Goal: Task Accomplishment & Management: Use online tool/utility

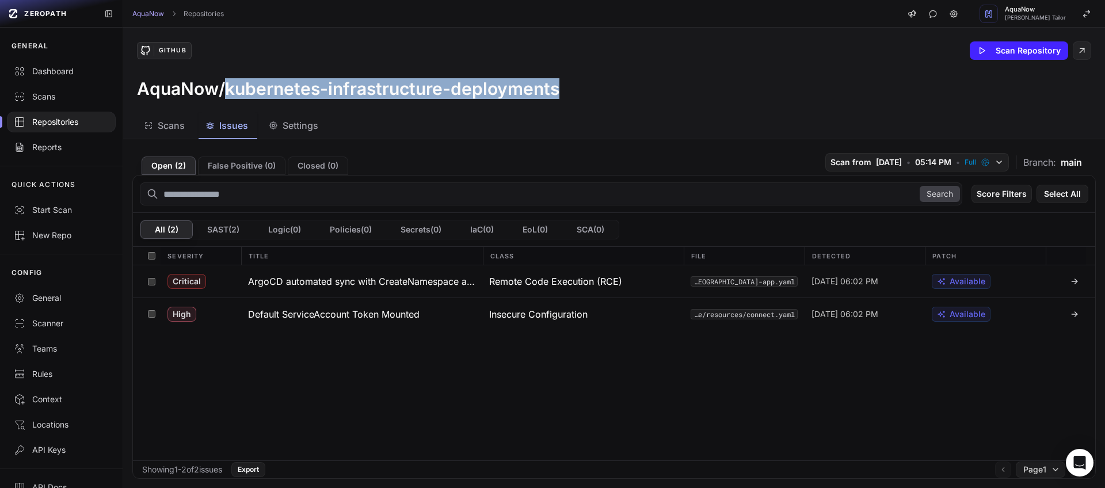
drag, startPoint x: 570, startPoint y: 91, endPoint x: 228, endPoint y: 88, distance: 342.5
click at [228, 88] on div "AquaNow/kubernetes-infrastructure-deployments" at bounding box center [614, 88] width 954 height 21
copy h3 "kubernetes-infrastructure-deployments"
click at [45, 117] on div "Repositories" at bounding box center [61, 122] width 95 height 12
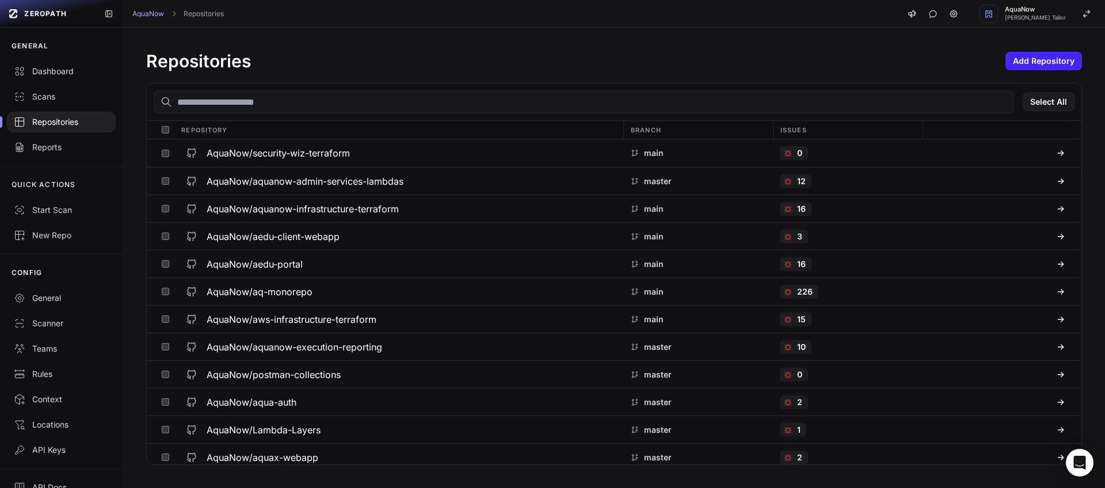
click at [253, 98] on input "text" at bounding box center [584, 101] width 860 height 23
click at [49, 96] on div "Scans" at bounding box center [61, 97] width 95 height 12
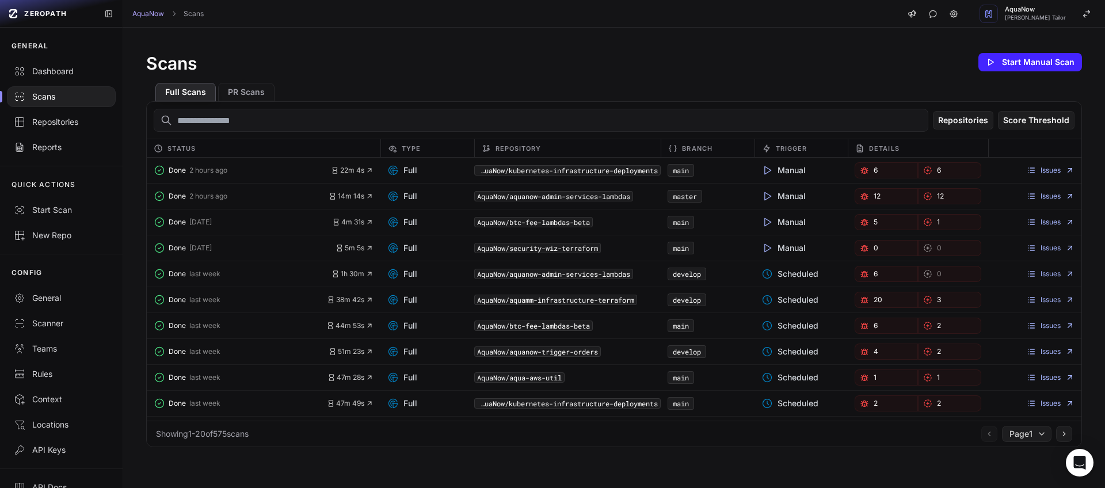
click at [230, 115] on input "text" at bounding box center [541, 120] width 775 height 23
paste input "**********"
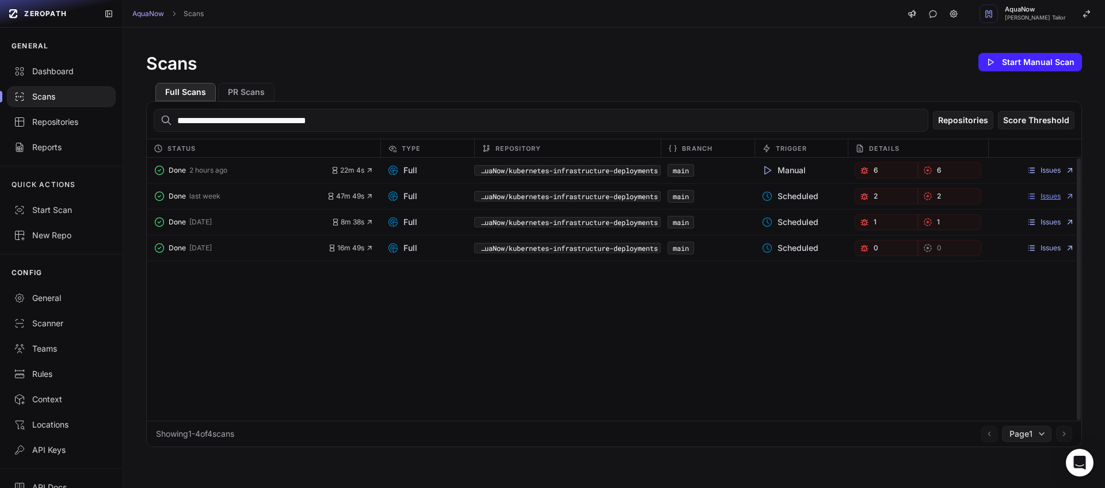
type input "**********"
click at [1051, 195] on link "Issues" at bounding box center [1051, 196] width 48 height 9
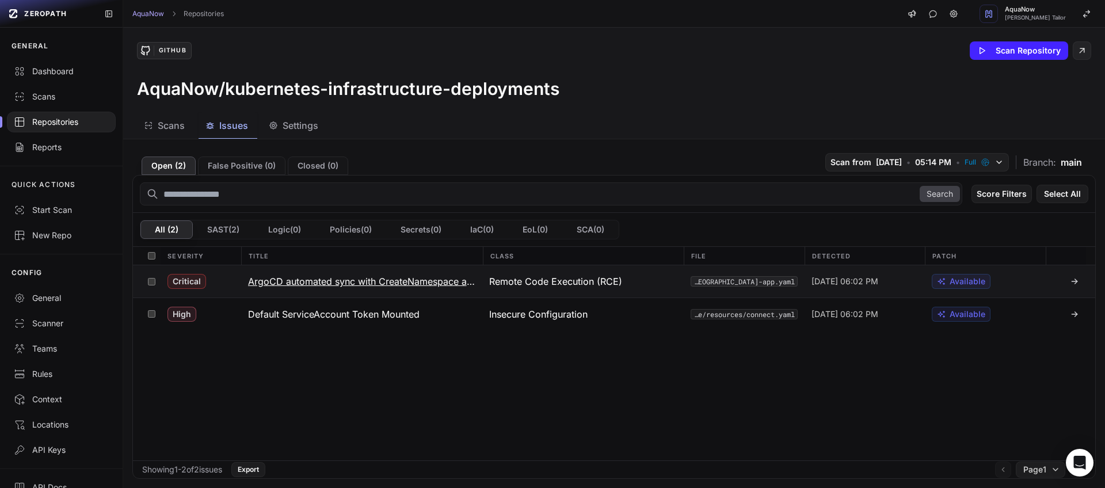
click at [474, 290] on button "ArgoCD automated sync with CreateNamespace allows cluster takeover" at bounding box center [362, 281] width 242 height 32
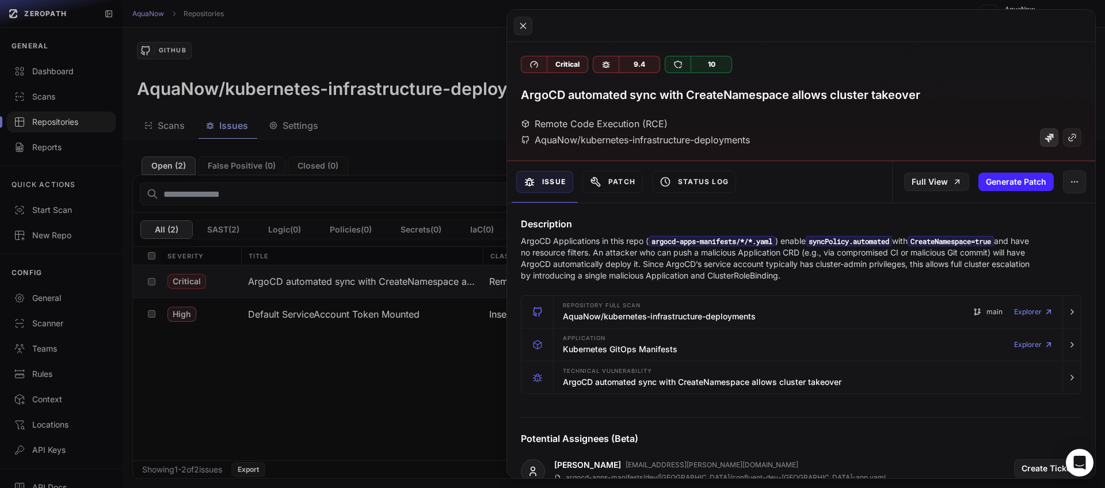
click at [1040, 143] on link at bounding box center [1049, 137] width 18 height 18
click at [371, 50] on button at bounding box center [552, 244] width 1105 height 488
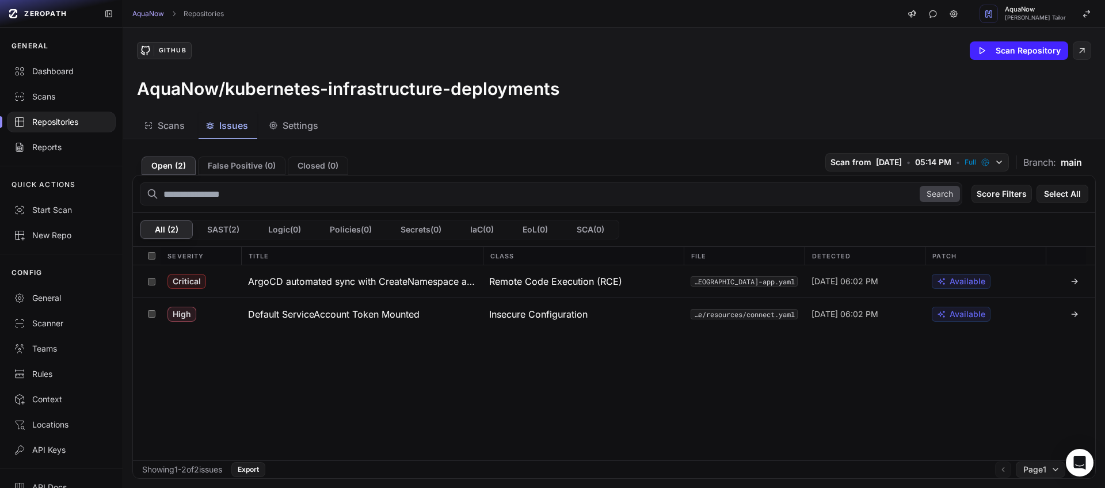
click at [378, 10] on div "AquaNow Repositories AquaNow [PERSON_NAME] Tailor" at bounding box center [614, 14] width 982 height 28
click at [290, 284] on h3 "ArgoCD automated sync with CreateNamespace allows cluster takeover" at bounding box center [362, 282] width 228 height 14
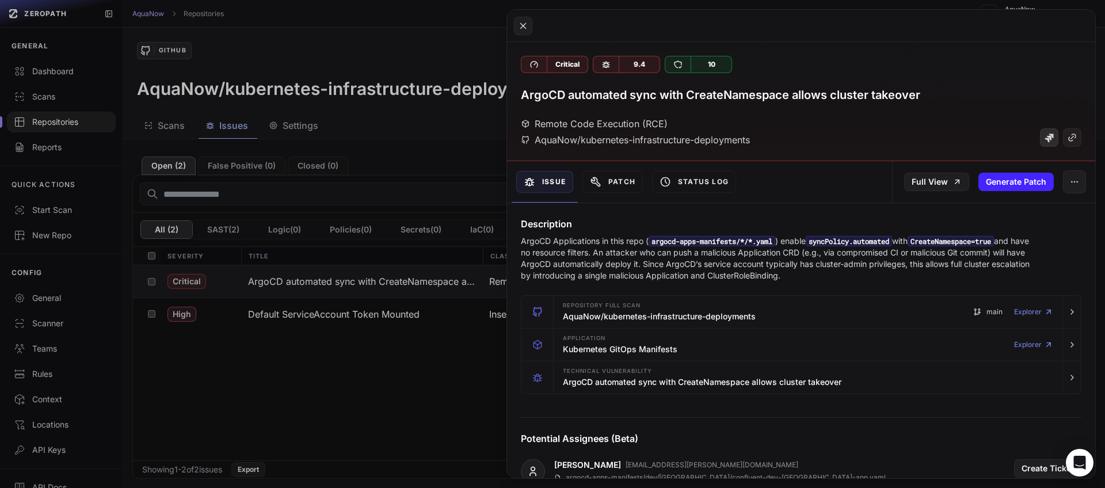
click at [1040, 134] on link at bounding box center [1049, 137] width 18 height 18
click at [363, 22] on button at bounding box center [552, 244] width 1105 height 488
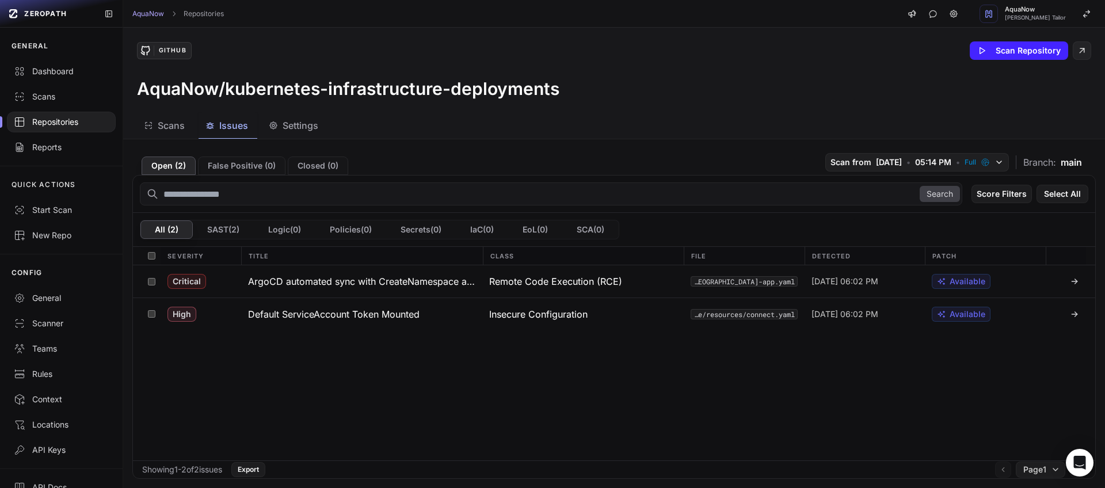
click at [59, 125] on div "Repositories" at bounding box center [61, 122] width 95 height 12
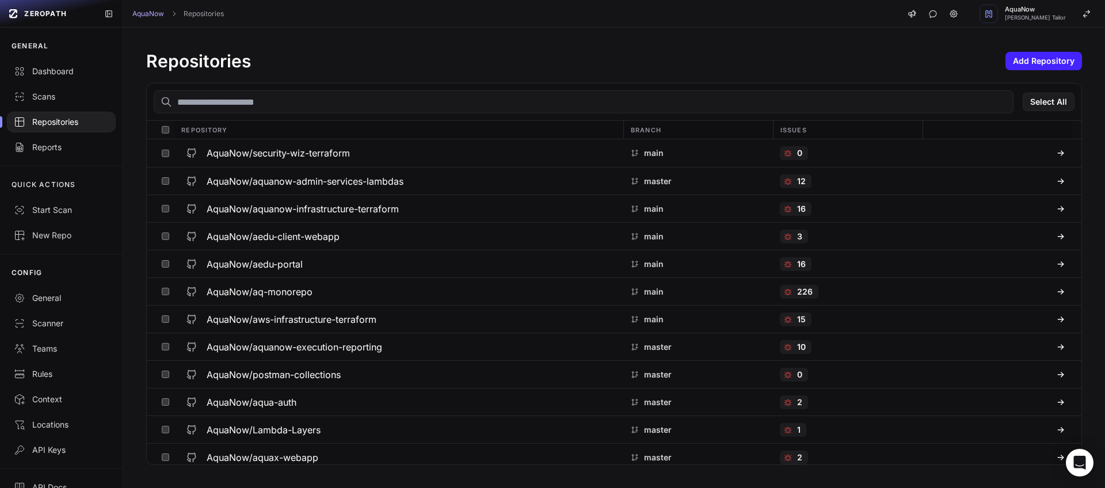
click at [71, 121] on div "Repositories" at bounding box center [61, 122] width 95 height 12
click at [62, 91] on div "Scans" at bounding box center [61, 97] width 95 height 12
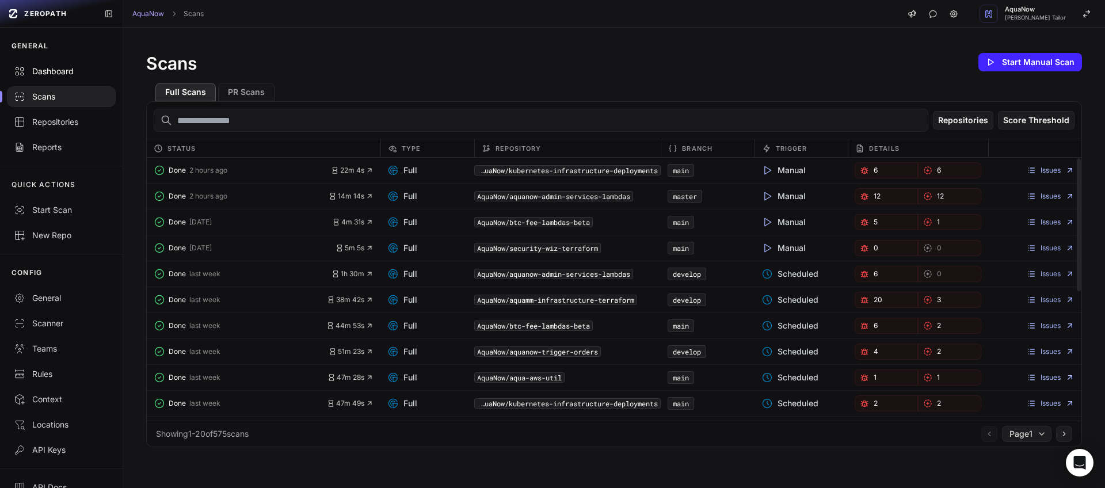
click at [58, 76] on div "Dashboard" at bounding box center [61, 72] width 95 height 12
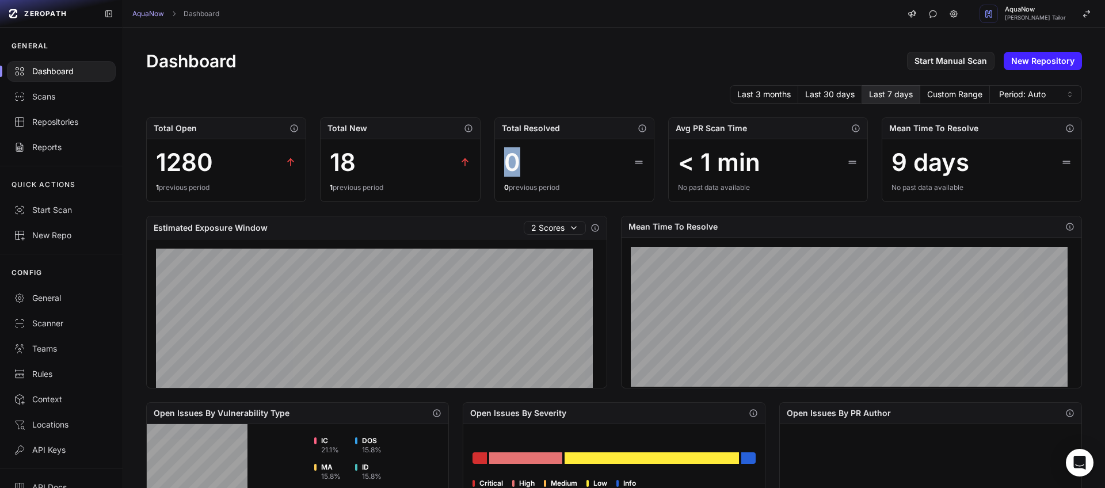
drag, startPoint x: 522, startPoint y: 168, endPoint x: 502, endPoint y: 165, distance: 20.3
click at [504, 165] on div "0" at bounding box center [574, 163] width 140 height 28
click at [45, 98] on div "Scans" at bounding box center [61, 97] width 95 height 12
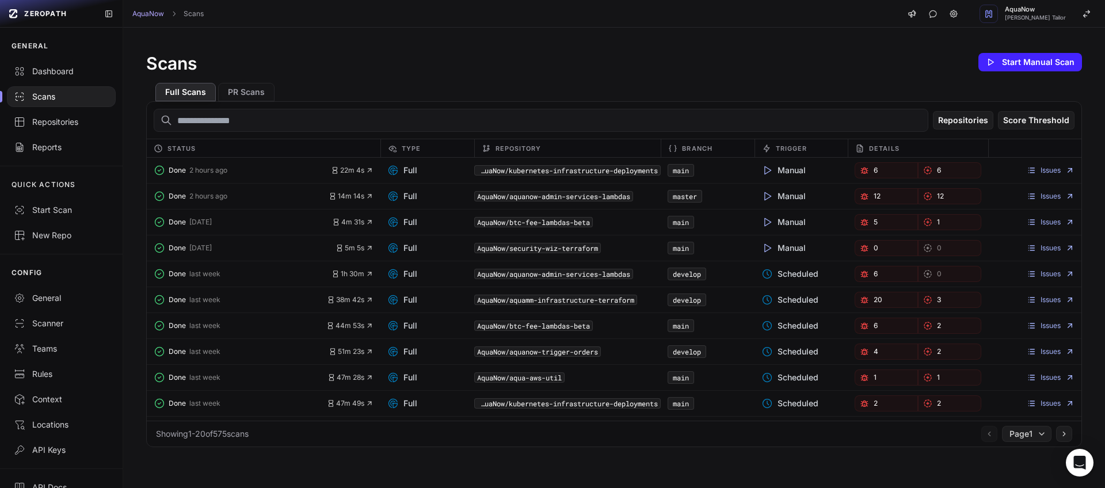
click at [456, 66] on div "Scans Start Manual Scan" at bounding box center [614, 62] width 936 height 23
click at [407, 51] on div "Scans Start Manual Scan" at bounding box center [614, 62] width 936 height 23
click at [215, 121] on input "text" at bounding box center [541, 120] width 775 height 23
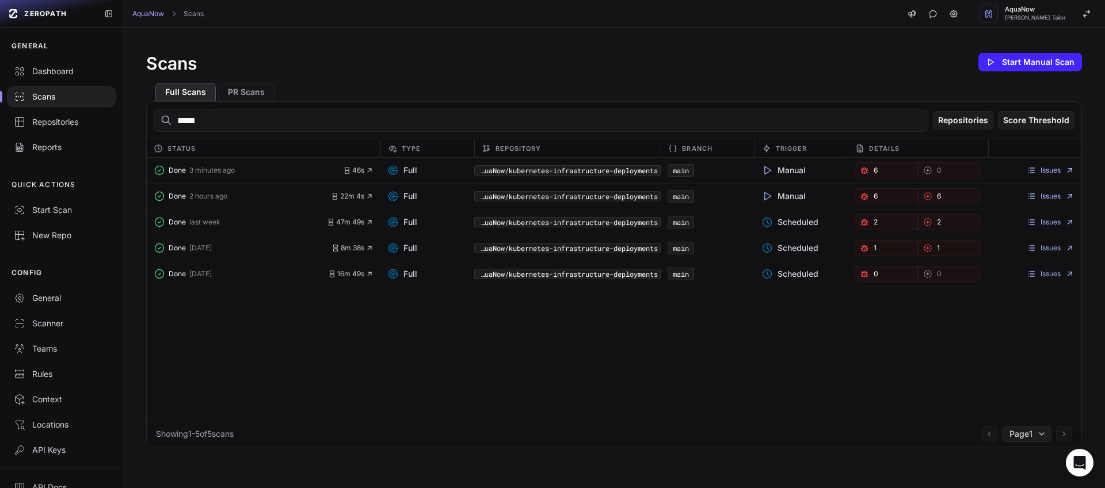
type input "*****"
click at [1031, 175] on div "Issues" at bounding box center [1034, 170] width 93 height 16
click at [1032, 174] on link "Issues" at bounding box center [1051, 170] width 48 height 9
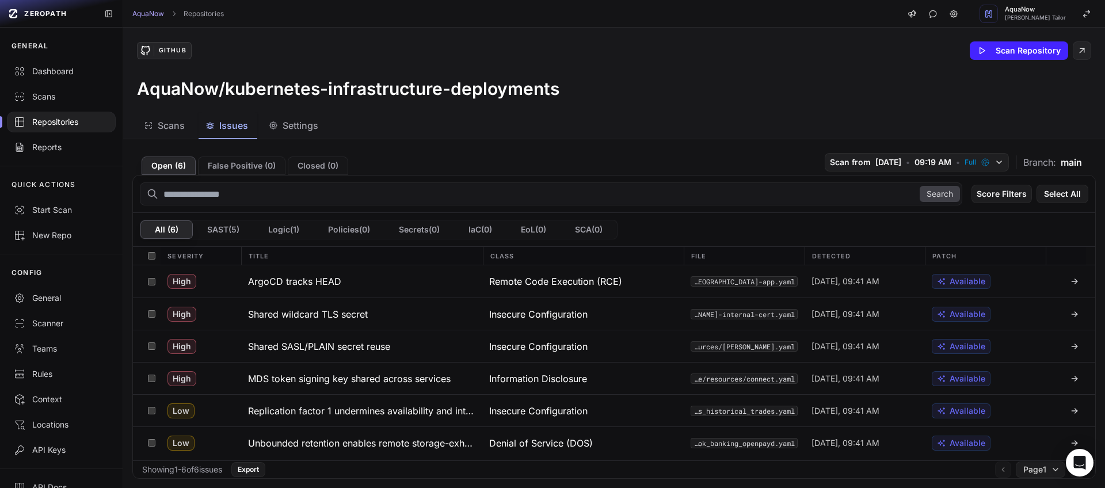
click at [69, 128] on div at bounding box center [61, 122] width 109 height 21
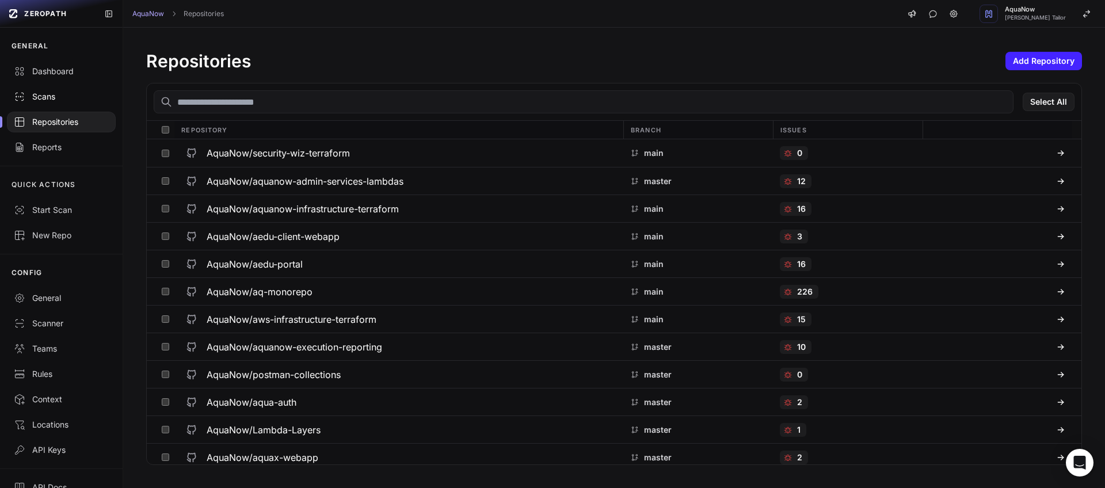
click at [55, 95] on div "Scans" at bounding box center [61, 97] width 95 height 12
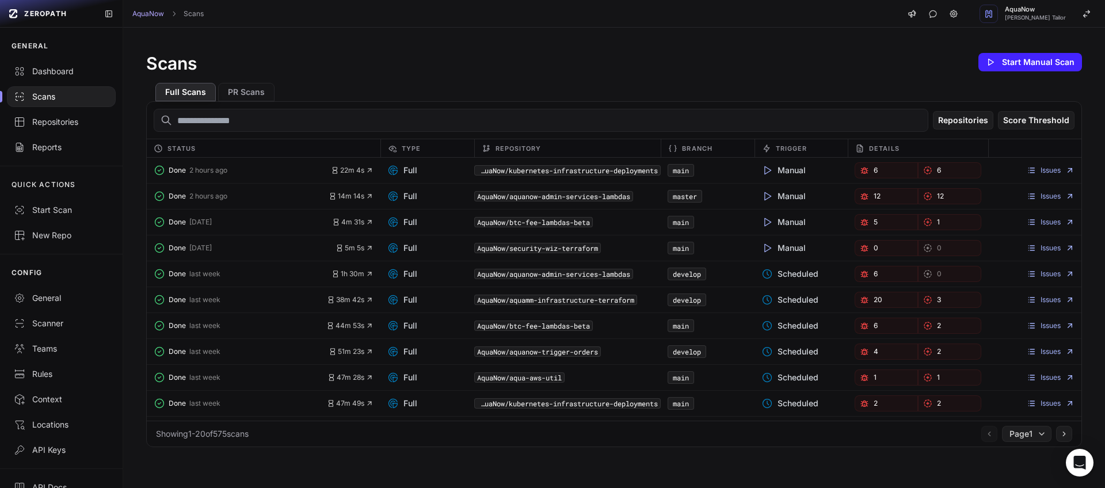
click at [216, 121] on input "text" at bounding box center [541, 120] width 775 height 23
paste input "**********"
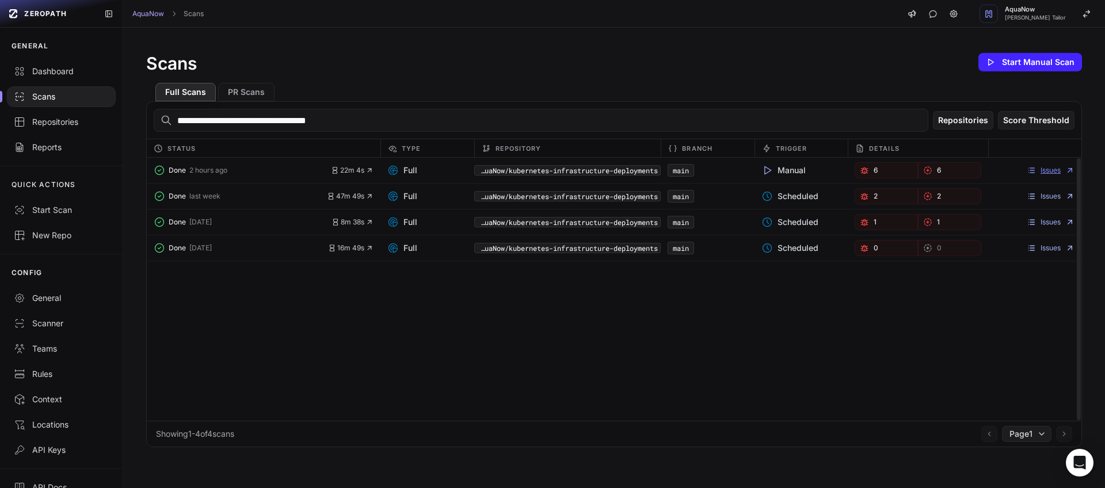
type input "**********"
click at [1042, 168] on link "Issues" at bounding box center [1051, 170] width 48 height 9
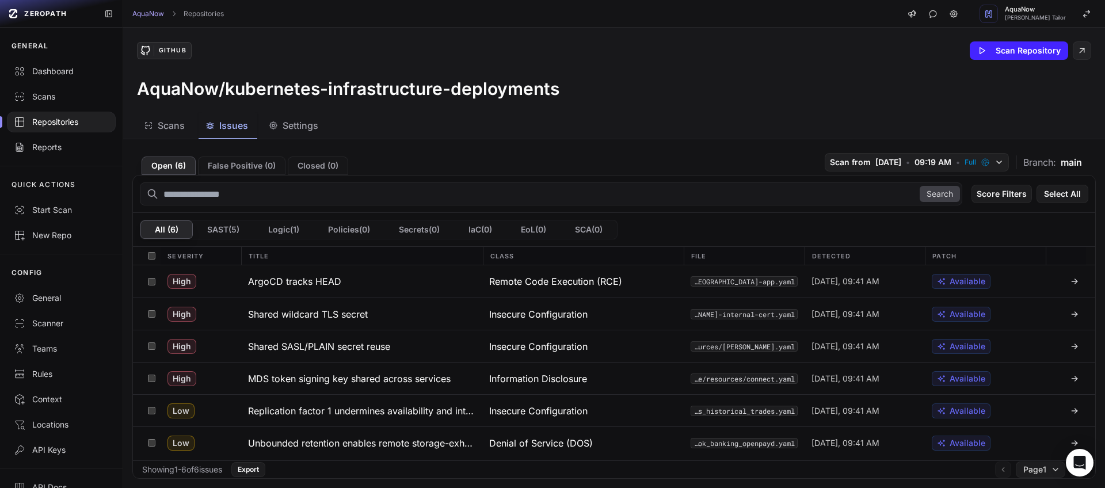
click at [435, 142] on div "Open ( 6 ) False Positive ( 0 ) Closed ( 0 ) Scan from 8/25/2025 • 09:19 AM • F…" at bounding box center [614, 313] width 982 height 349
click at [435, 156] on div "Open ( 6 ) False Positive ( 0 ) Closed ( 0 ) Scan from 8/25/2025 • 09:19 AM • F…" at bounding box center [614, 162] width 964 height 26
click at [415, 18] on div "AquaNow Repositories AquaNow [PERSON_NAME] Tailor" at bounding box center [614, 14] width 982 height 28
click at [405, 54] on div "GitHub Scan Repository" at bounding box center [614, 50] width 954 height 18
click at [386, 20] on div "AquaNow Repositories AquaNow [PERSON_NAME] Tailor" at bounding box center [614, 14] width 982 height 28
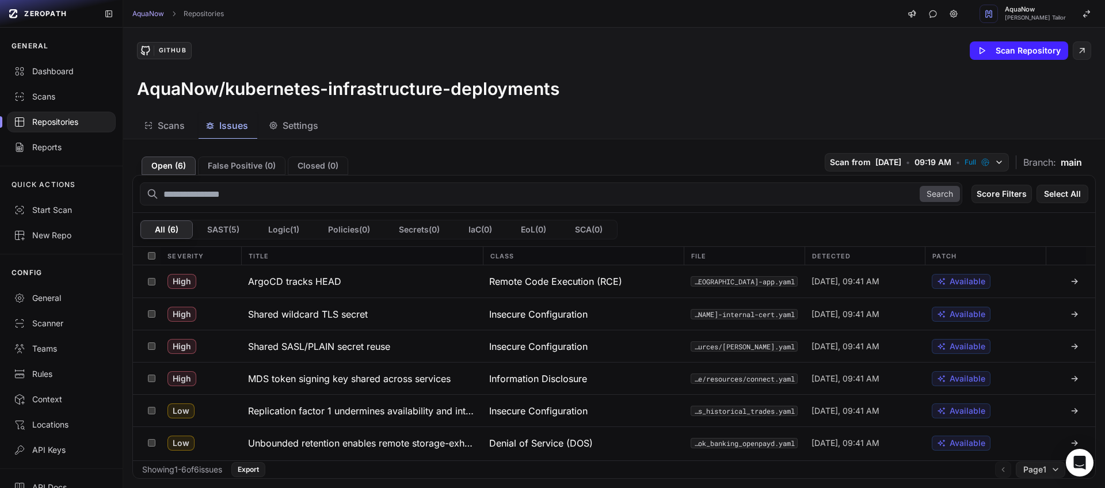
click at [379, 12] on div "AquaNow Repositories AquaNow [PERSON_NAME] Tailor" at bounding box center [614, 14] width 982 height 28
click at [375, 21] on div "AquaNow Repositories AquaNow [PERSON_NAME] Tailor" at bounding box center [614, 14] width 982 height 28
click at [417, 22] on div "AquaNow Repositories AquaNow [PERSON_NAME] Tailor" at bounding box center [614, 14] width 982 height 28
click at [418, 14] on div "AquaNow Repositories AquaNow [PERSON_NAME] Tailor" at bounding box center [614, 14] width 982 height 28
click at [415, 13] on div "AquaNow Repositories AquaNow [PERSON_NAME] Tailor" at bounding box center [614, 14] width 982 height 28
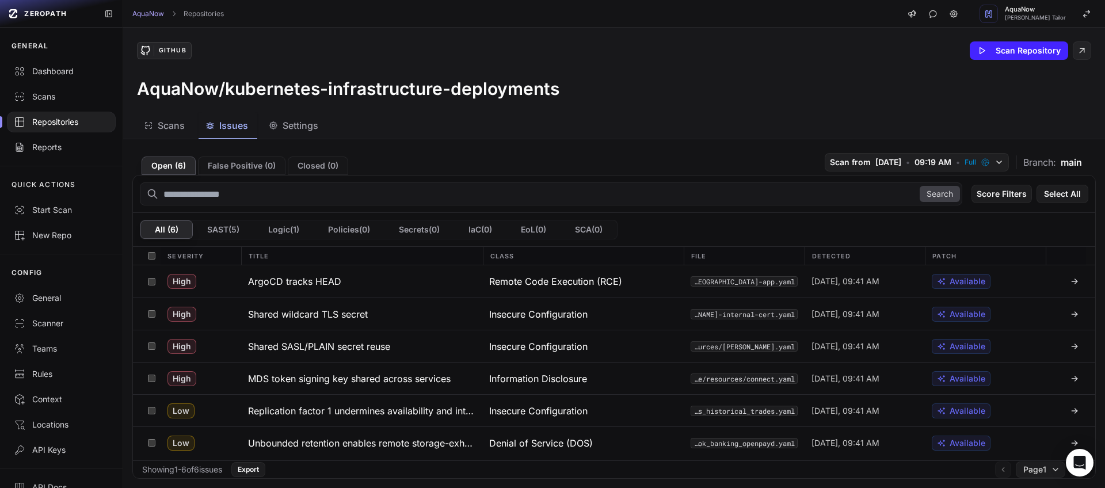
click at [415, 13] on div "AquaNow Repositories AquaNow [PERSON_NAME] Tailor" at bounding box center [614, 14] width 982 height 28
click at [338, 44] on div "GitHub Scan Repository" at bounding box center [614, 50] width 954 height 18
click at [347, 14] on div "AquaNow Repositories AquaNow [PERSON_NAME] Tailor" at bounding box center [614, 14] width 982 height 28
click at [338, 37] on div "GitHub Scan Repository AquaNow/kubernetes-infrastructure-deployments" at bounding box center [614, 70] width 982 height 85
click at [37, 291] on link "General" at bounding box center [61, 298] width 123 height 25
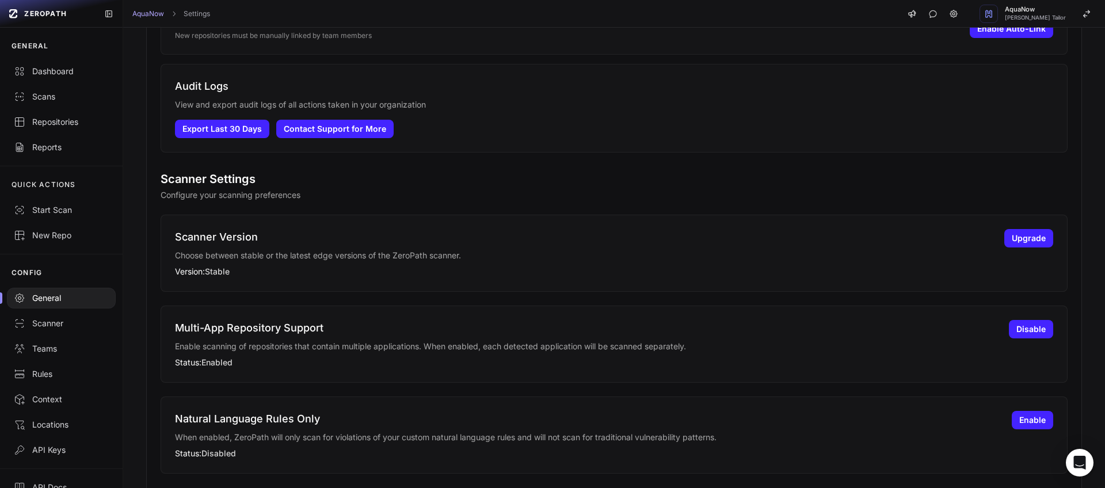
scroll to position [835, 0]
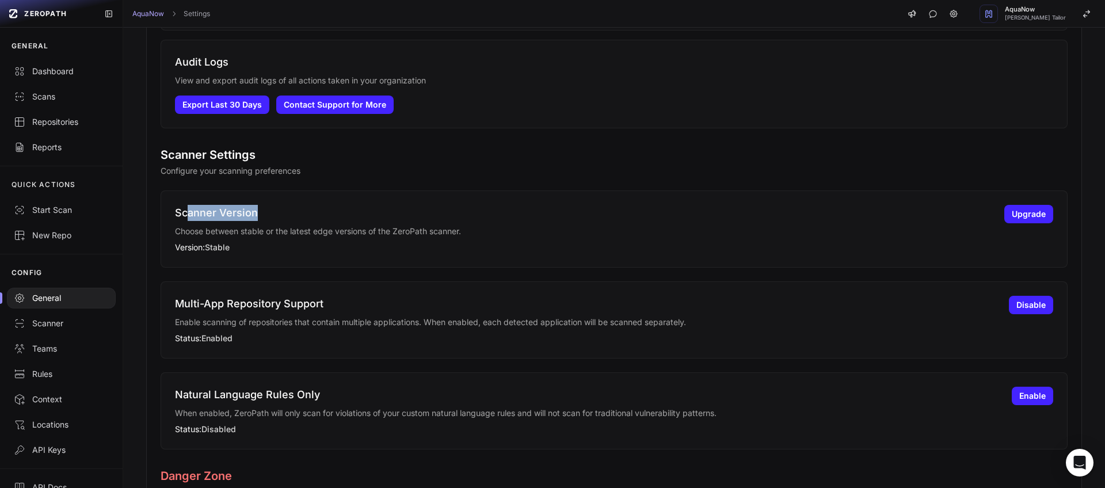
drag, startPoint x: 188, startPoint y: 213, endPoint x: 270, endPoint y: 211, distance: 81.8
click at [270, 211] on h3 "Scanner Version" at bounding box center [583, 213] width 816 height 16
drag, startPoint x: 209, startPoint y: 247, endPoint x: 246, endPoint y: 246, distance: 37.4
click at [246, 246] on p "Version: Stable" at bounding box center [583, 248] width 816 height 12
click at [347, 234] on p "Choose between stable or the latest edge versions of the ZeroPath scanner." at bounding box center [583, 232] width 816 height 12
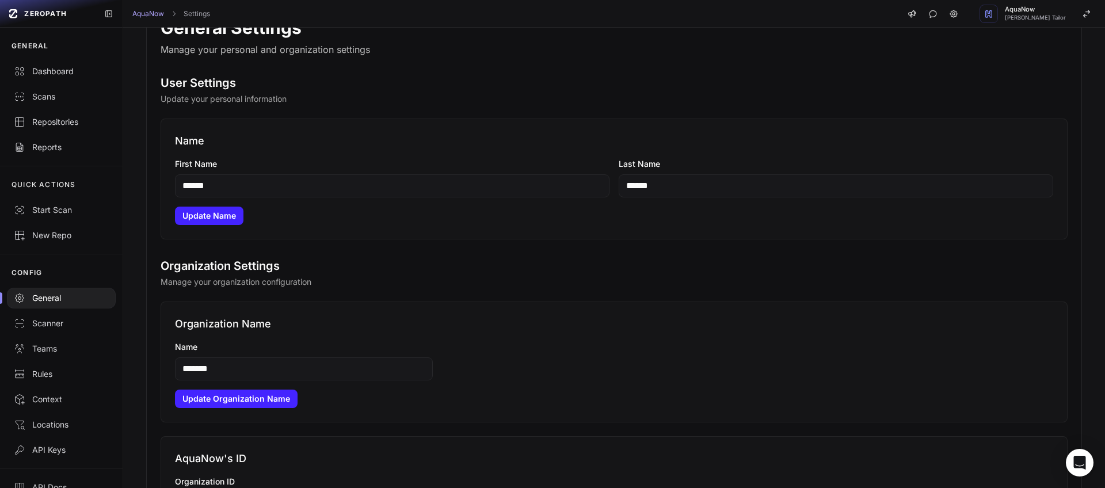
scroll to position [0, 0]
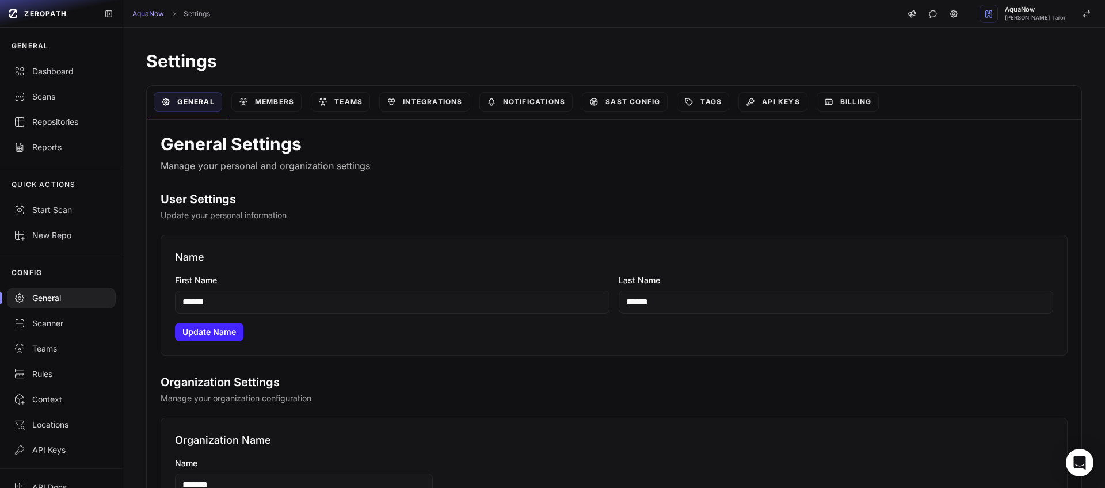
click at [356, 16] on div "AquaNow Settings AquaNow Dhaval Tailor" at bounding box center [614, 14] width 982 height 28
click at [35, 98] on div "Scans" at bounding box center [61, 97] width 95 height 12
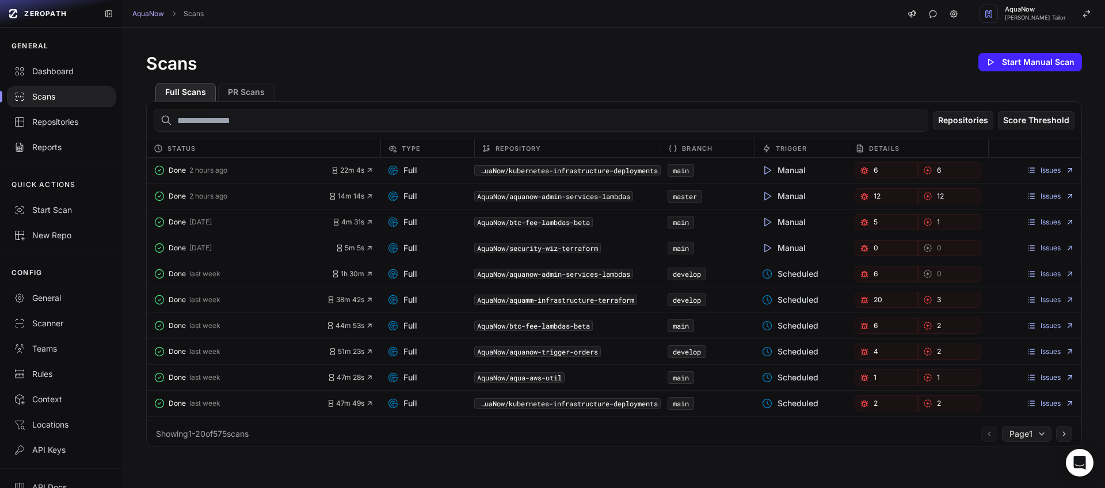
click at [368, 47] on div "Scans Start Manual Scan Full Scans PR Scans Repositories Score Threshold Status…" at bounding box center [614, 249] width 982 height 443
click at [64, 96] on div "Scans" at bounding box center [61, 97] width 95 height 12
click at [269, 125] on input "text" at bounding box center [541, 120] width 775 height 23
paste input "**********"
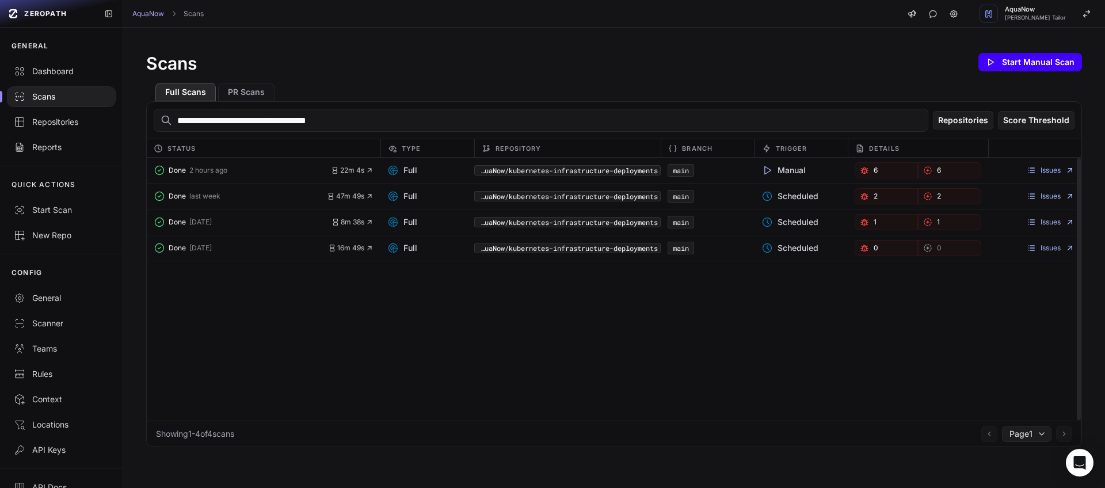
type input "**********"
click at [1003, 63] on button "Start Manual Scan" at bounding box center [1031, 62] width 104 height 18
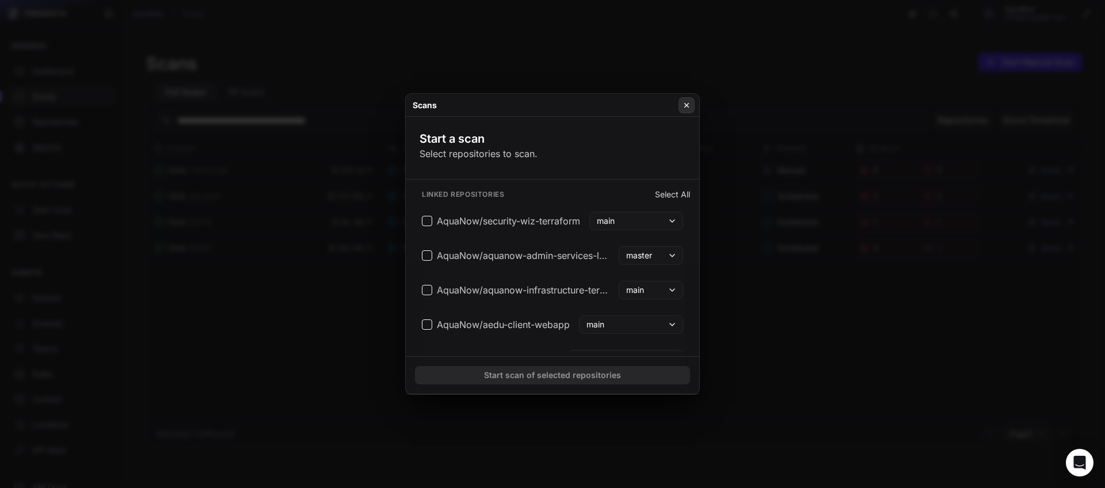
click at [681, 105] on button at bounding box center [687, 105] width 16 height 16
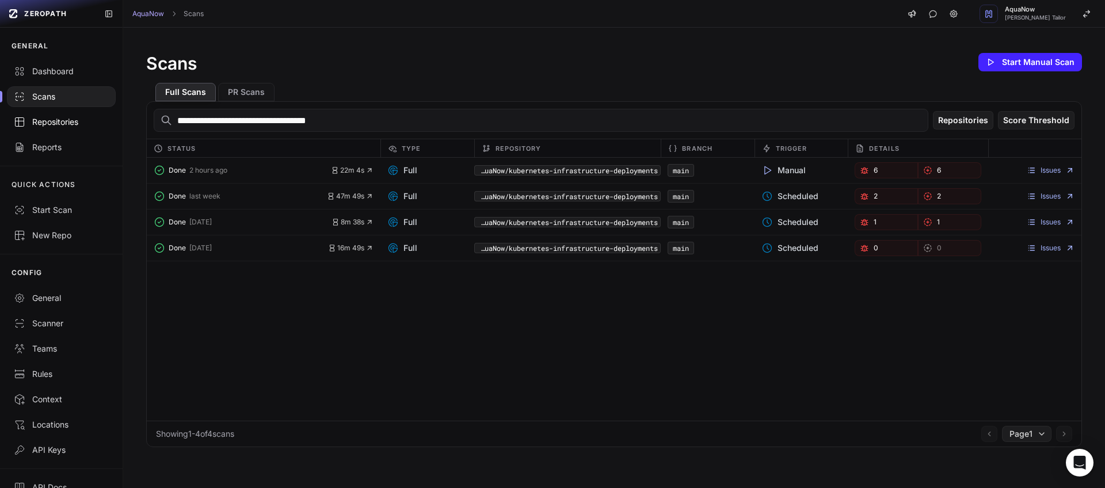
click at [71, 126] on div "Repositories" at bounding box center [61, 122] width 95 height 12
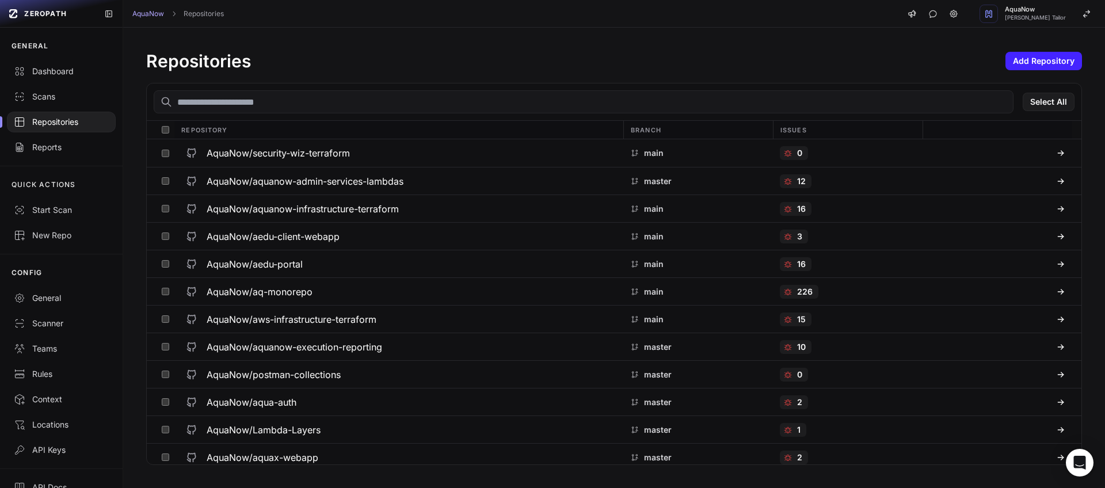
click at [283, 105] on input "text" at bounding box center [584, 101] width 860 height 23
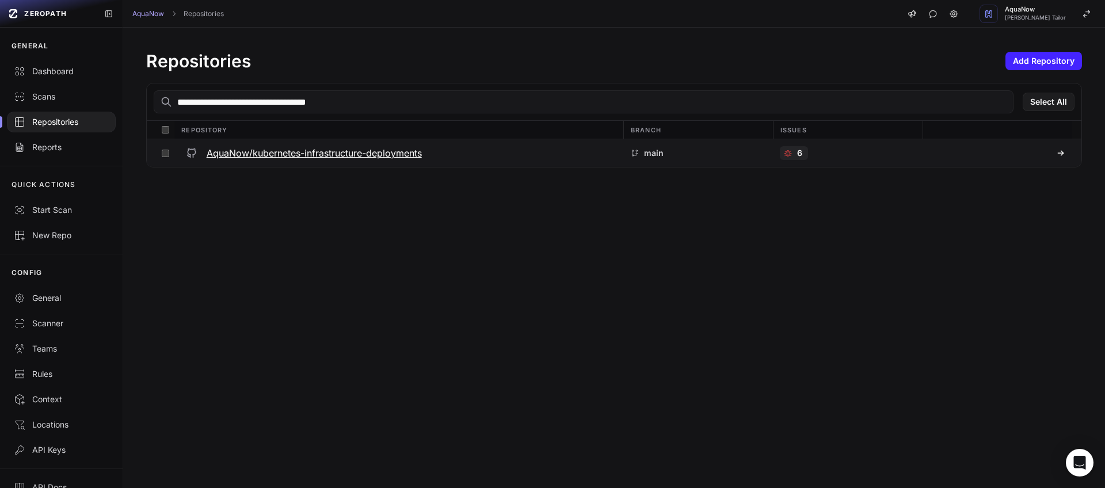
type input "**********"
click at [276, 153] on h3 "AquaNow/kubernetes-infrastructure-deployments" at bounding box center [314, 153] width 215 height 14
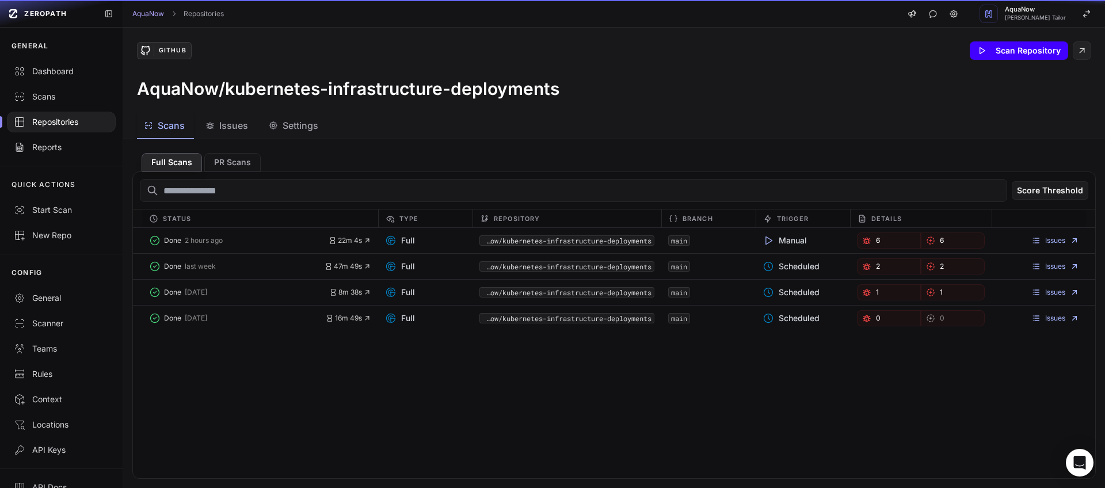
click at [1013, 44] on button "Scan Repository" at bounding box center [1019, 50] width 98 height 18
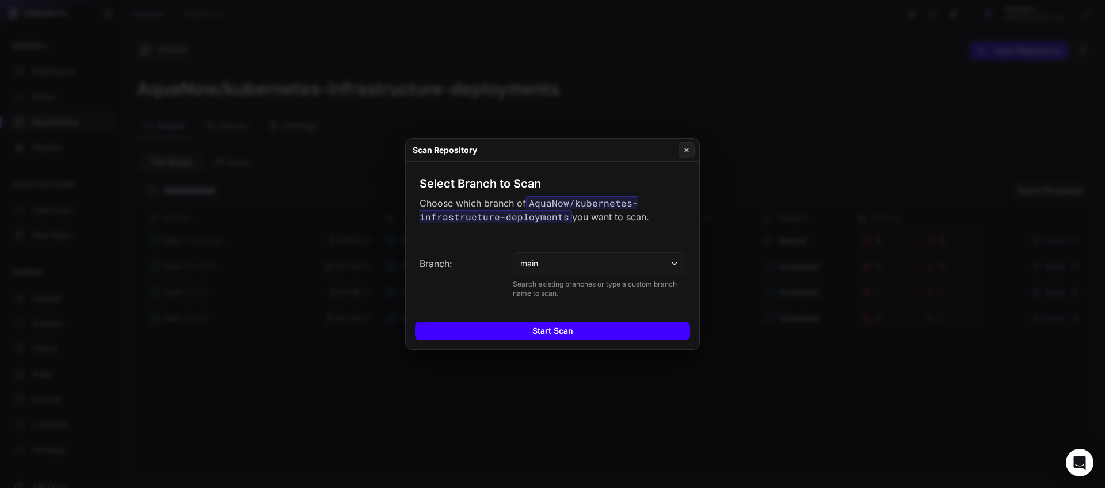
click at [583, 329] on button "Start Scan" at bounding box center [552, 331] width 275 height 18
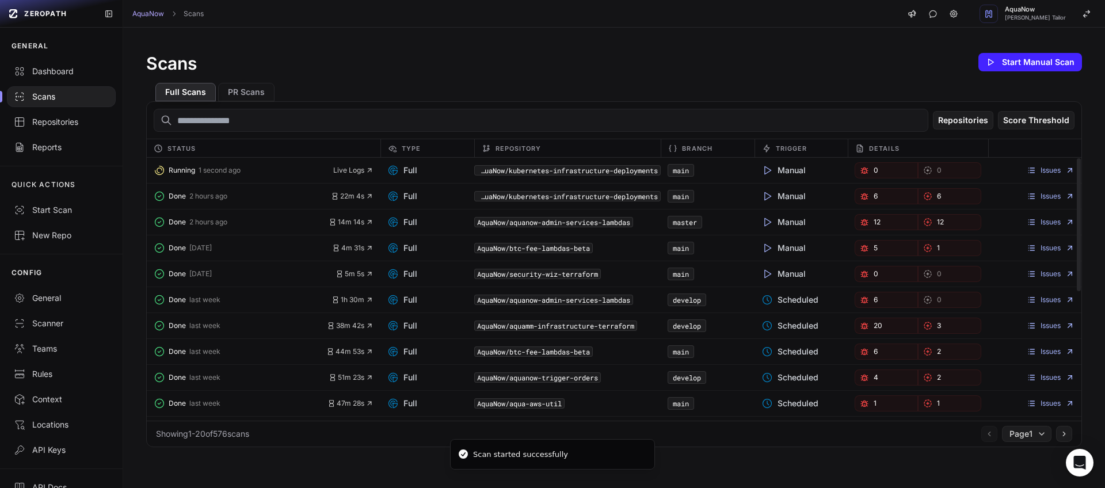
click at [212, 125] on input "text" at bounding box center [541, 120] width 775 height 23
paste input "**********"
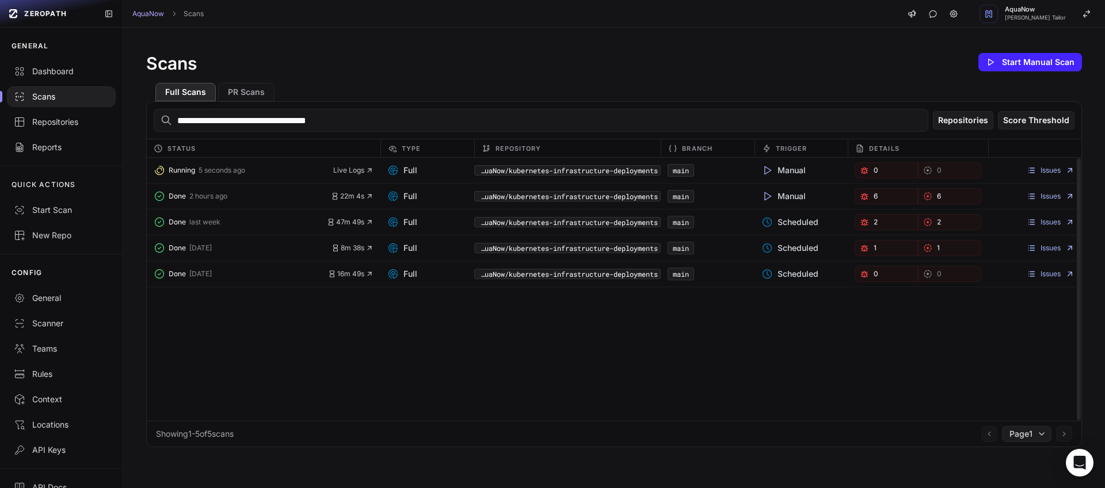
type input "**********"
click at [783, 363] on div "Running 5 seconds ago Live Logs Full AquaNow/kubernetes-infrastructure-deployme…" at bounding box center [614, 289] width 935 height 263
click at [484, 328] on div "Running 5 seconds ago Live Logs Full AquaNow/kubernetes-infrastructure-deployme…" at bounding box center [614, 289] width 935 height 263
drag, startPoint x: 789, startPoint y: 224, endPoint x: 766, endPoint y: 226, distance: 22.5
click at [766, 226] on div "Scheduled" at bounding box center [801, 222] width 93 height 16
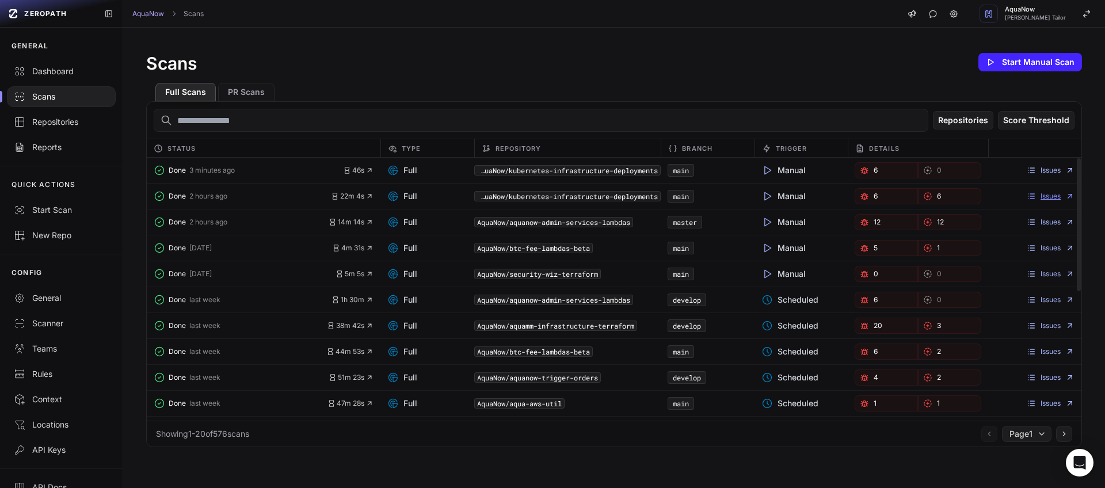
click at [1041, 193] on link "Issues" at bounding box center [1051, 196] width 48 height 9
